Goal: Task Accomplishment & Management: Use online tool/utility

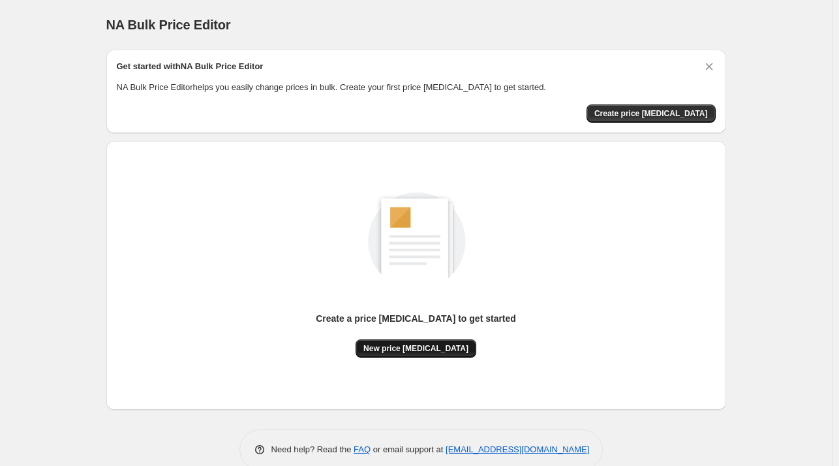
click at [415, 345] on span "New price [MEDICAL_DATA]" at bounding box center [416, 348] width 105 height 10
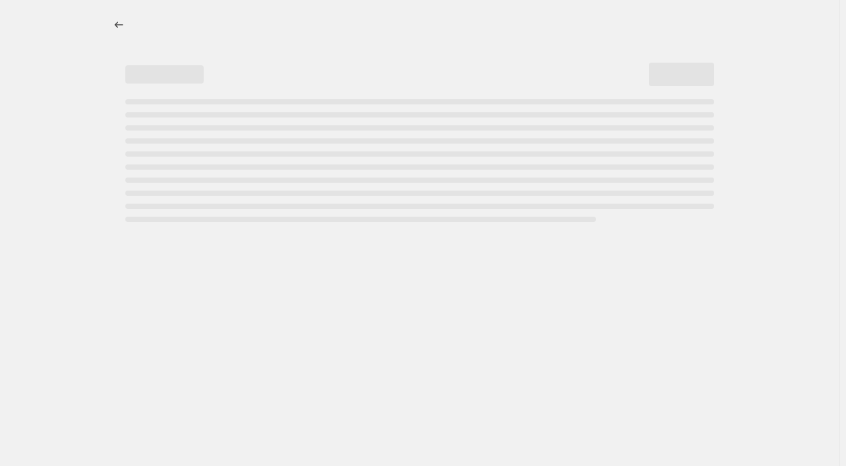
select select "percentage"
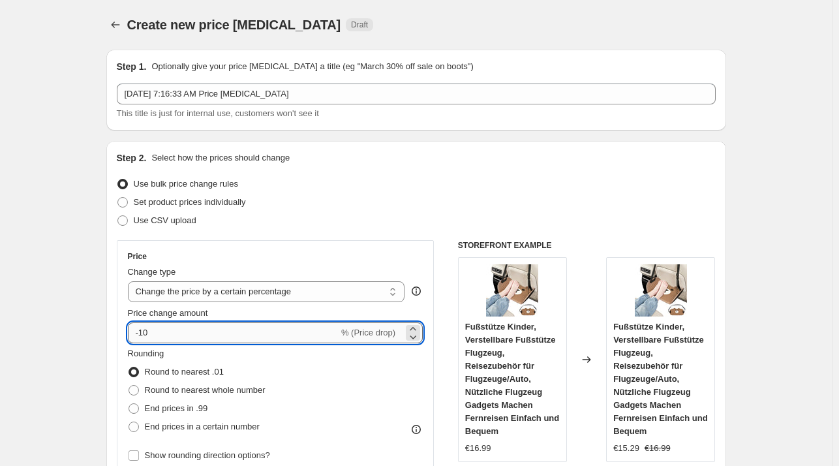
click at [204, 324] on input "-10" at bounding box center [233, 332] width 211 height 21
type input "-1"
type input "-28"
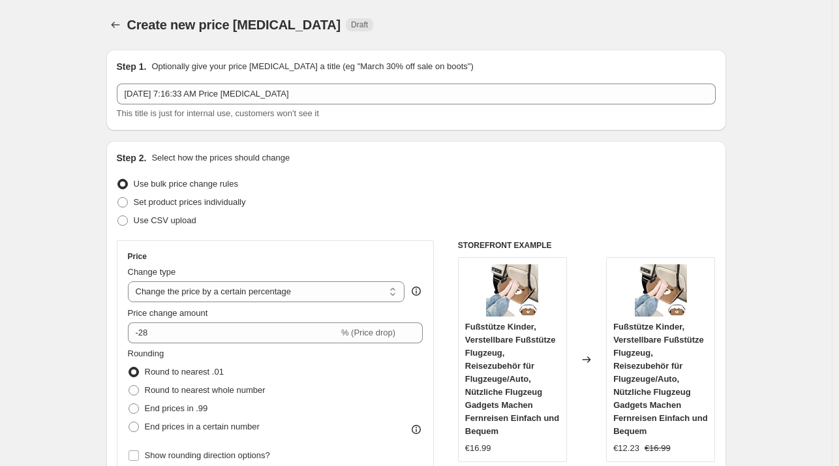
click at [588, 204] on div "Set product prices individually" at bounding box center [416, 202] width 599 height 18
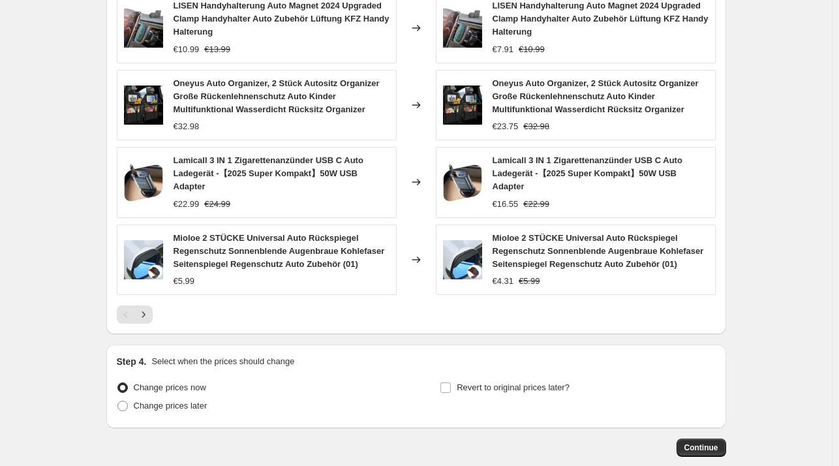
scroll to position [924, 0]
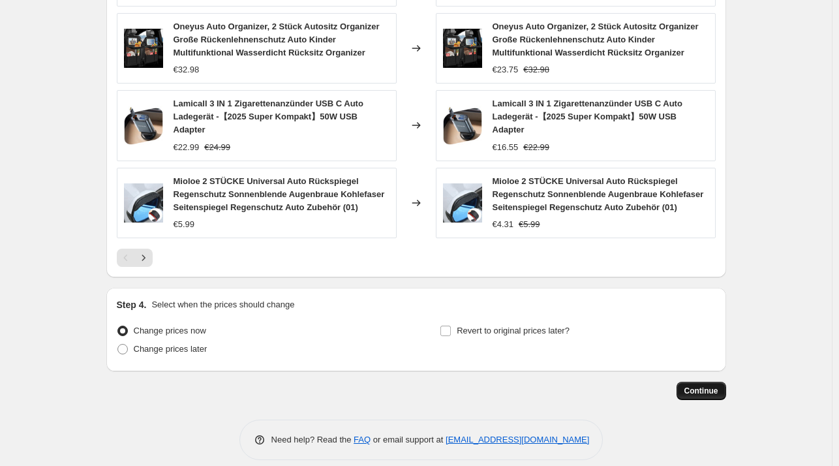
click at [702, 386] on span "Continue" at bounding box center [702, 391] width 34 height 10
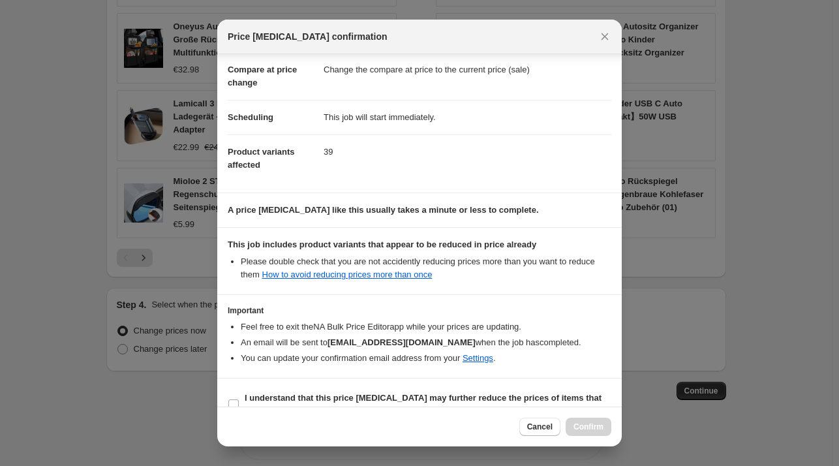
scroll to position [82, 0]
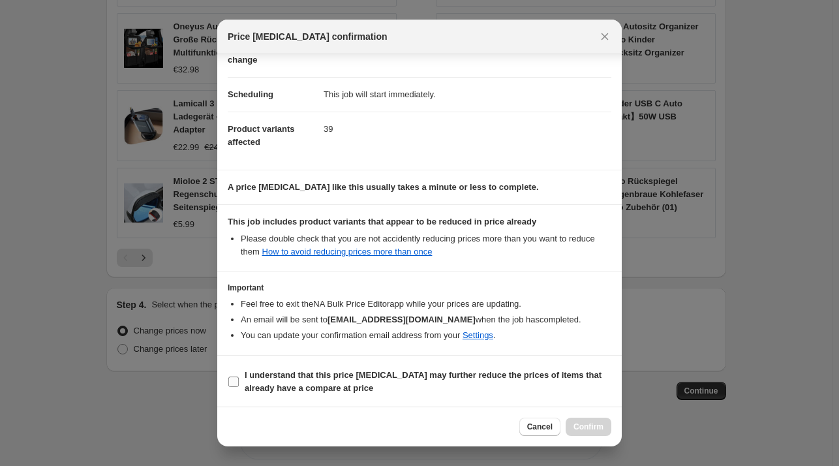
click at [285, 374] on b "I understand that this price change job may further reduce the prices of items …" at bounding box center [423, 381] width 357 height 23
click at [239, 377] on input "I understand that this price change job may further reduce the prices of items …" at bounding box center [233, 382] width 10 height 10
checkbox input "true"
click at [575, 421] on button "Confirm" at bounding box center [589, 427] width 46 height 18
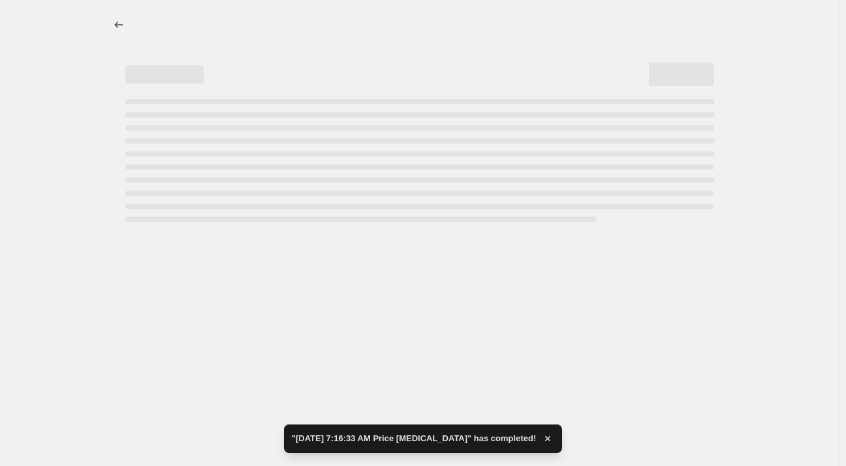
select select "percentage"
